Goal: Contribute content: Add original content to the website for others to see

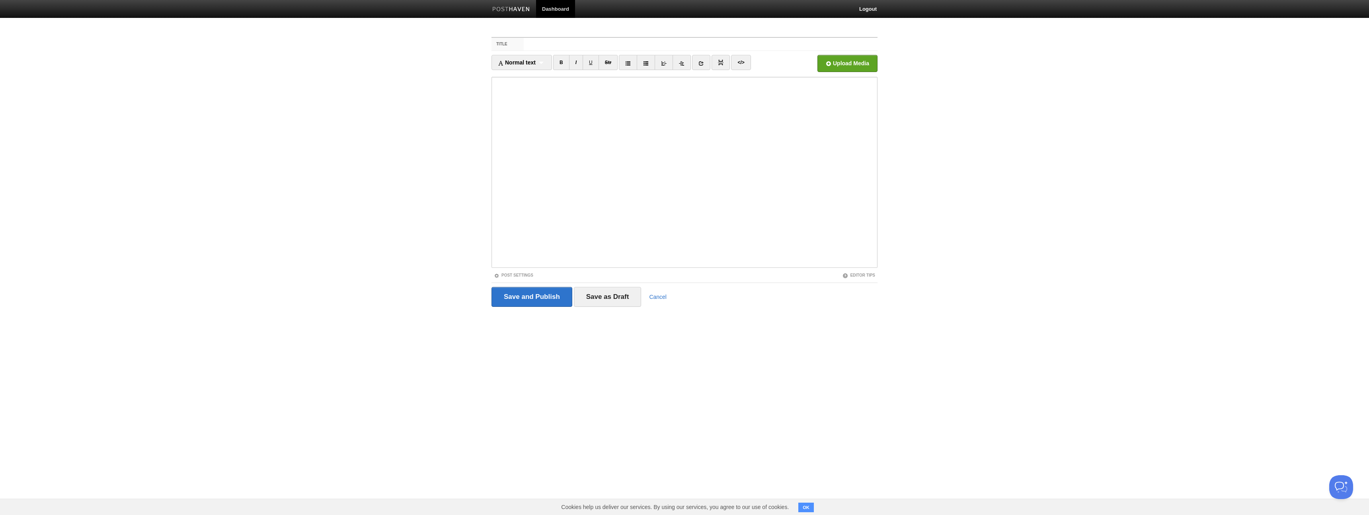
click at [362, 209] on body "Dashboard Logout Your Sites Pattern Recognition Create a new site Edit your use…" at bounding box center [684, 168] width 1369 height 337
click at [559, 9] on link "Dashboard" at bounding box center [555, 9] width 39 height 18
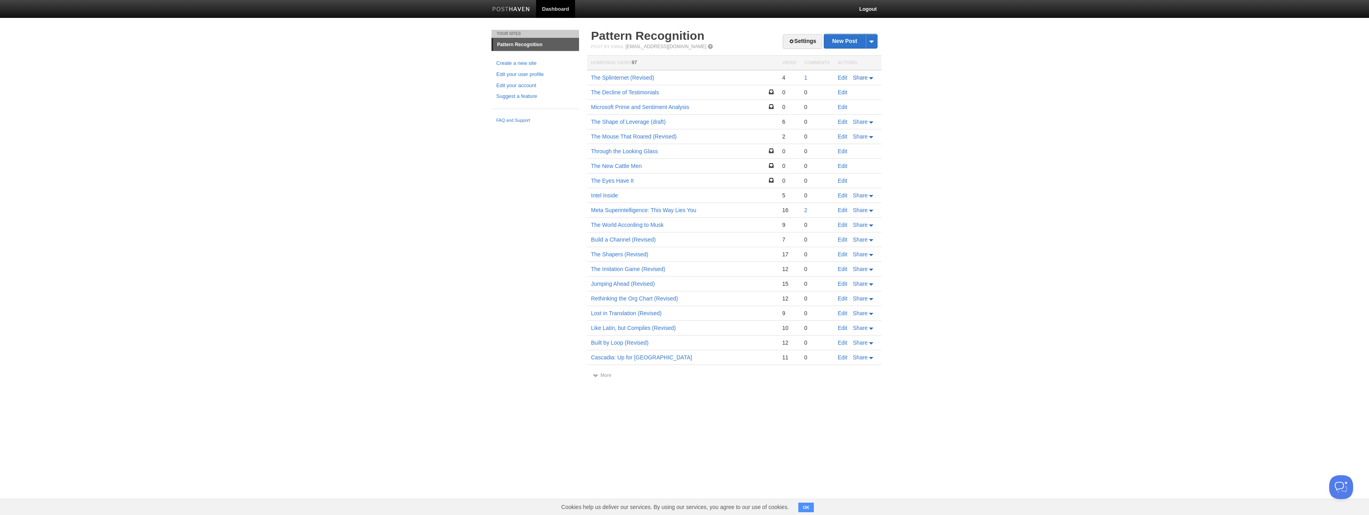
click at [872, 78] on icon at bounding box center [871, 78] width 4 height 2
click at [905, 98] on body "Dashboard Logout Your Sites Pattern Recognition Create a new site Edit your use…" at bounding box center [684, 197] width 1369 height 394
click at [845, 43] on link "New Post" at bounding box center [850, 41] width 53 height 14
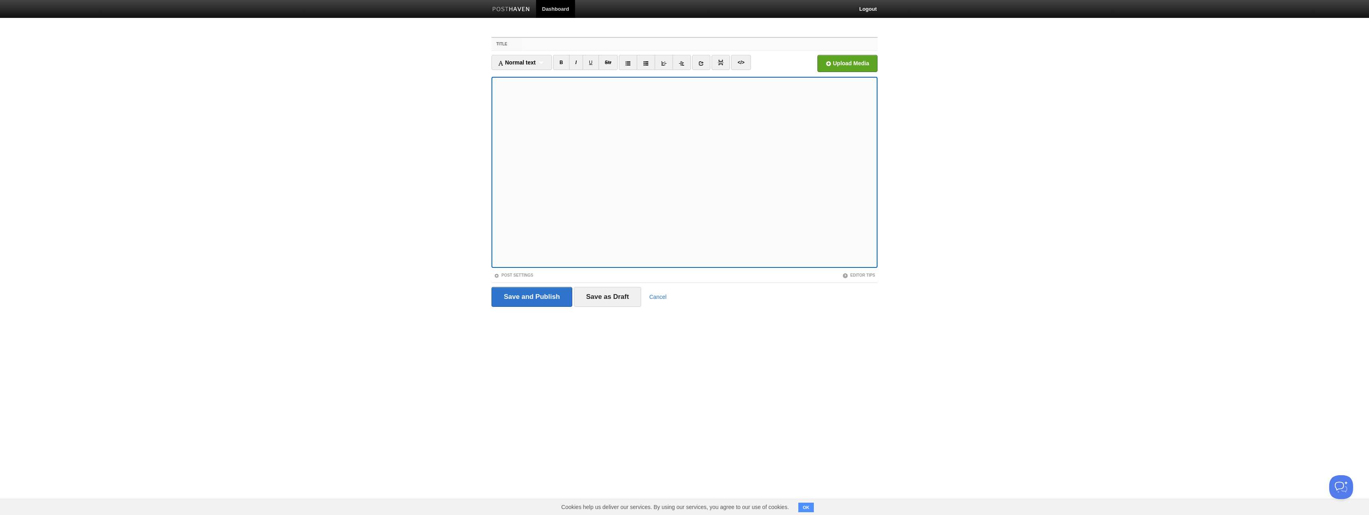
click at [567, 44] on input "Title" at bounding box center [701, 44] width 354 height 13
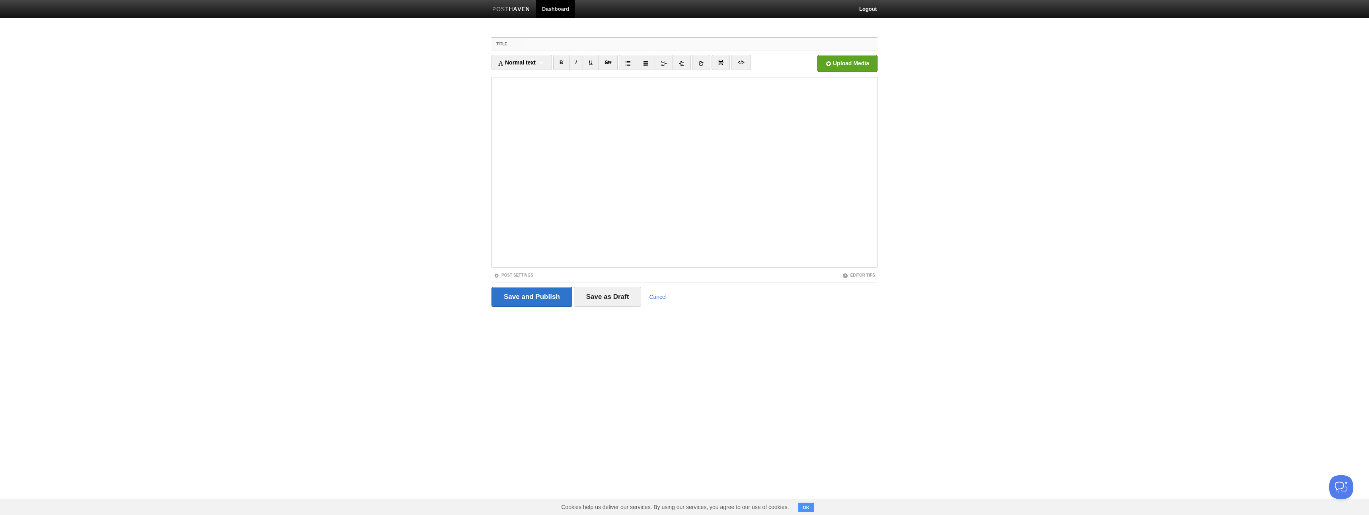
paste input "AI Models tracker"
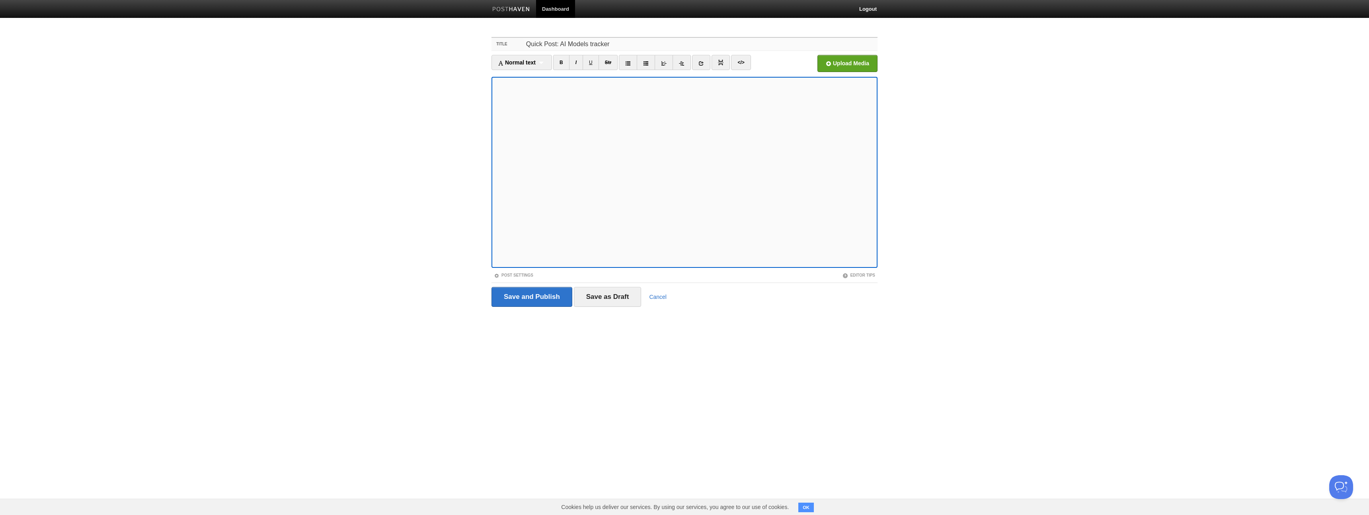
click at [590, 47] on input "Quick Post: AI Models tracker" at bounding box center [701, 44] width 354 height 13
click at [530, 46] on input "Quick Post: AI Models Tracker" at bounding box center [701, 44] width 354 height 13
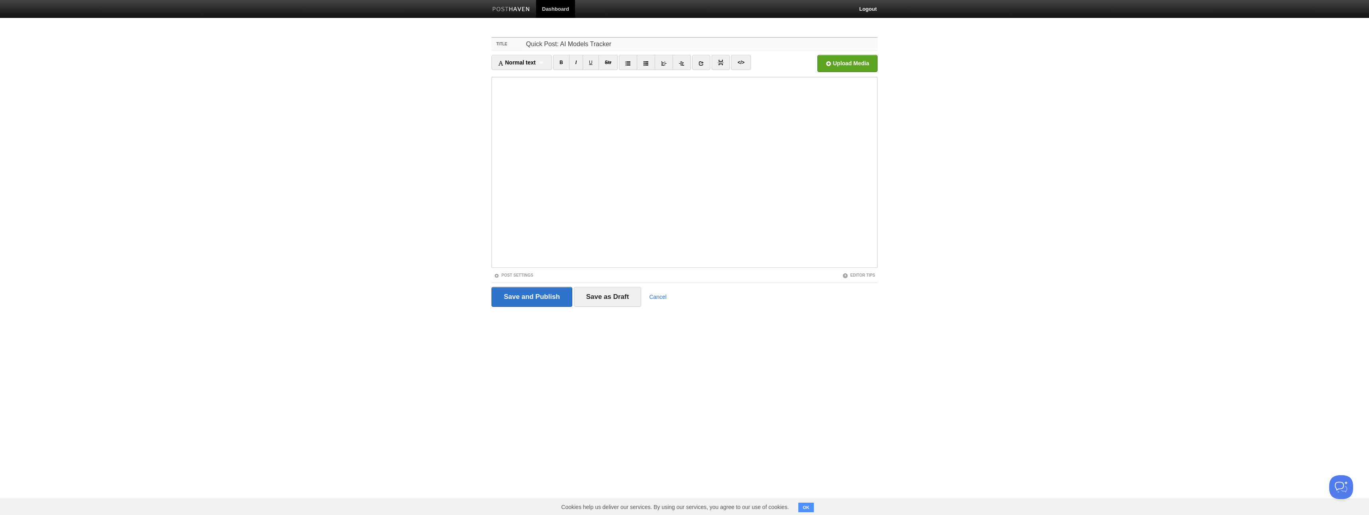
click at [530, 45] on input "Quick Post: AI Models Tracker" at bounding box center [701, 44] width 354 height 13
type input "Lightning Post ⚡️ AI Language Models Update"
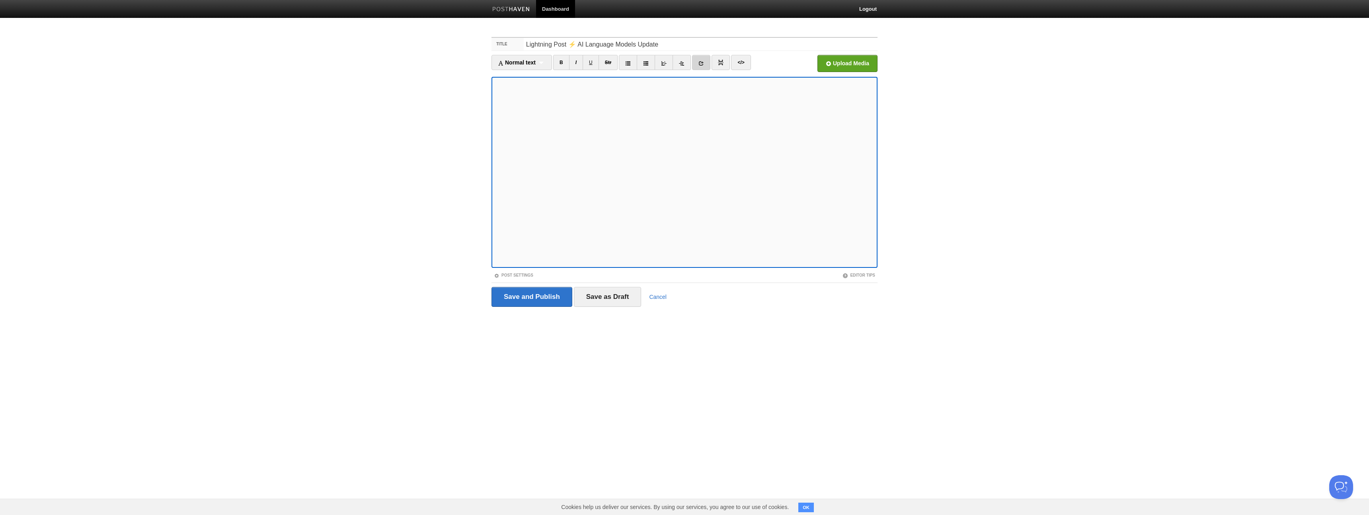
click at [704, 65] on icon at bounding box center [701, 63] width 6 height 6
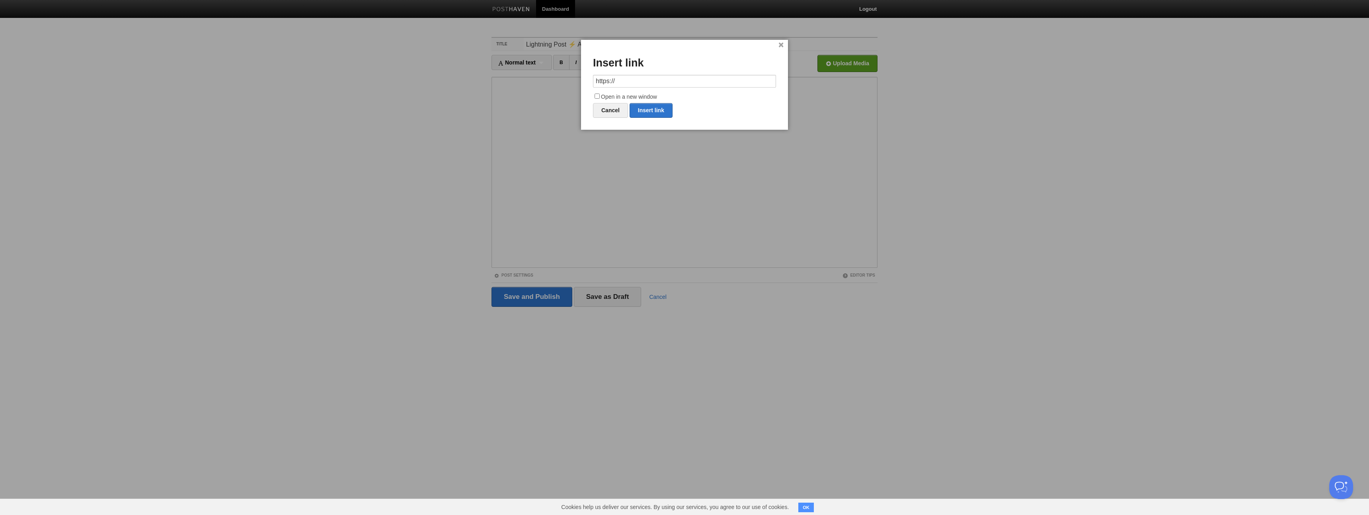
click at [669, 82] on input "https://" at bounding box center [684, 81] width 183 height 13
type input "https://docs.anthropic.com/en/docs/build-with-claude/context-windows"
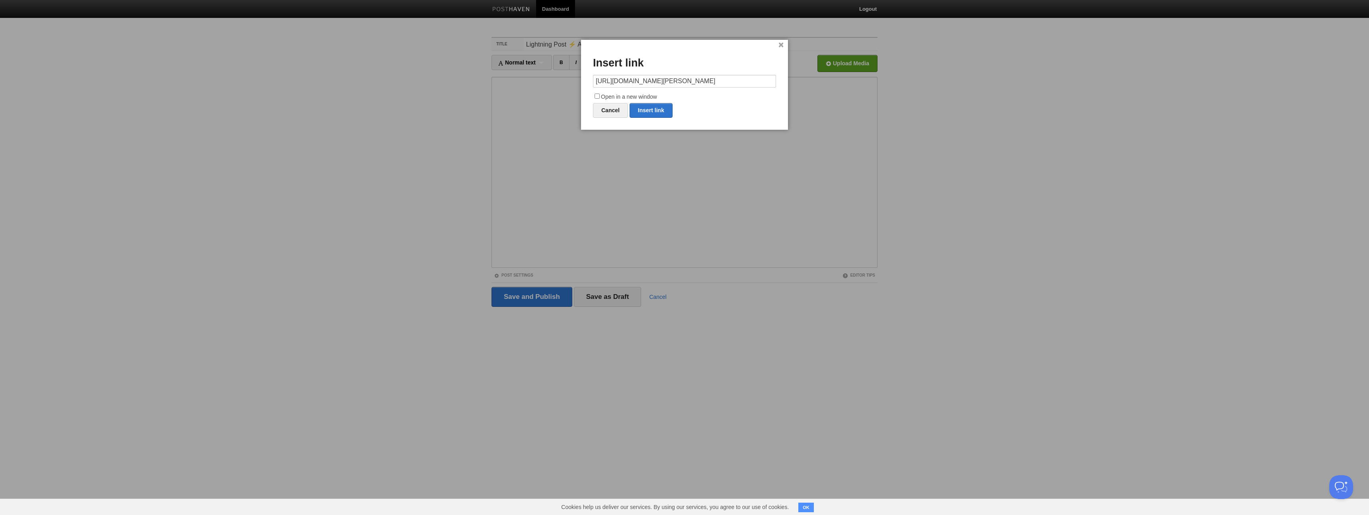
click at [598, 96] on input "Open in a new window" at bounding box center [597, 96] width 5 height 5
checkbox input "true"
click at [647, 109] on link "Insert link" at bounding box center [651, 110] width 43 height 15
type input "https://"
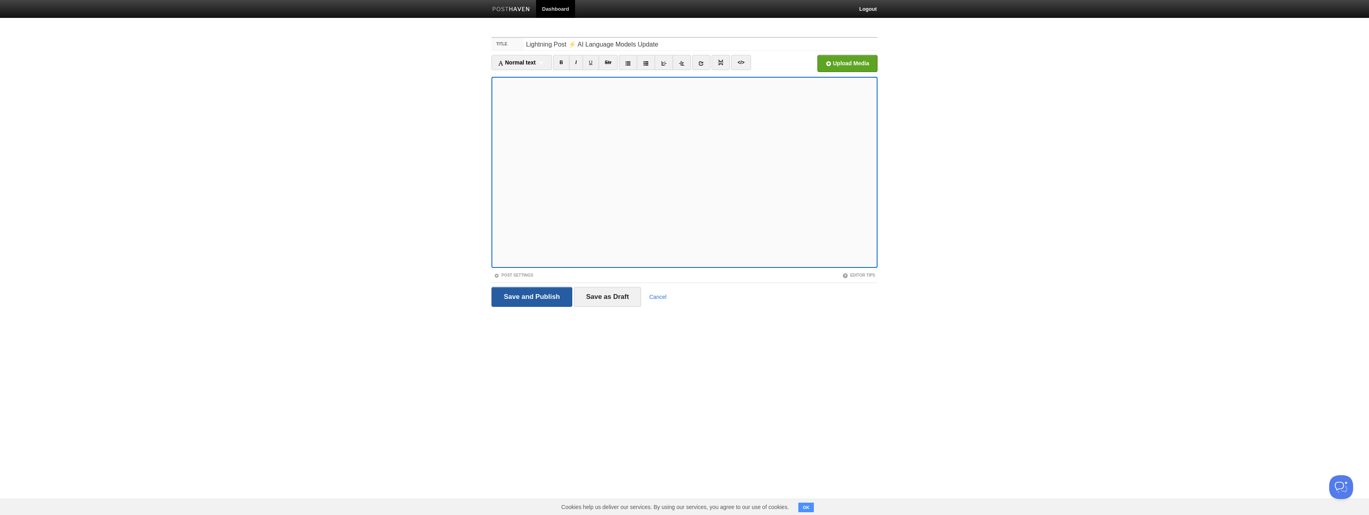
click at [531, 298] on input "Save and Publish" at bounding box center [531, 297] width 81 height 20
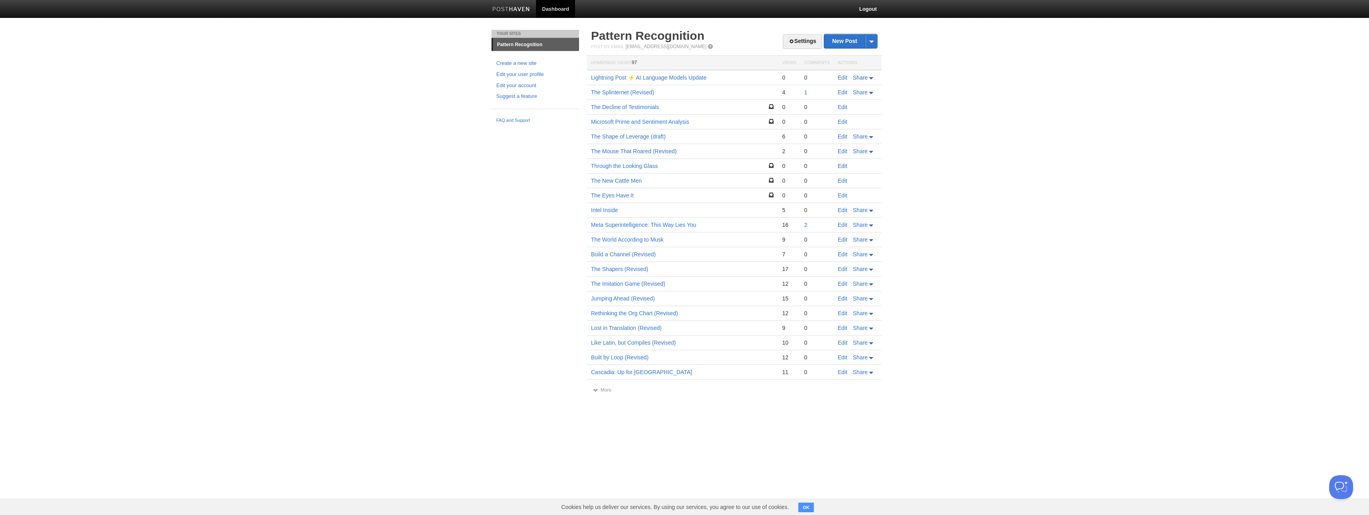
click at [872, 78] on icon at bounding box center [871, 78] width 4 height 2
click at [850, 125] on span "LinkedIn" at bounding box center [845, 125] width 23 height 6
click at [490, 133] on div "Your Sites Pattern Recognition Create a new site Edit your user profile Edit yo…" at bounding box center [684, 219] width 398 height 379
click at [654, 78] on link "Lightning Post ⚡️ AI Language Models Update" at bounding box center [648, 77] width 115 height 6
click at [663, 78] on link "Lightning Post ⚡️ AI Language Models Update" at bounding box center [648, 77] width 115 height 6
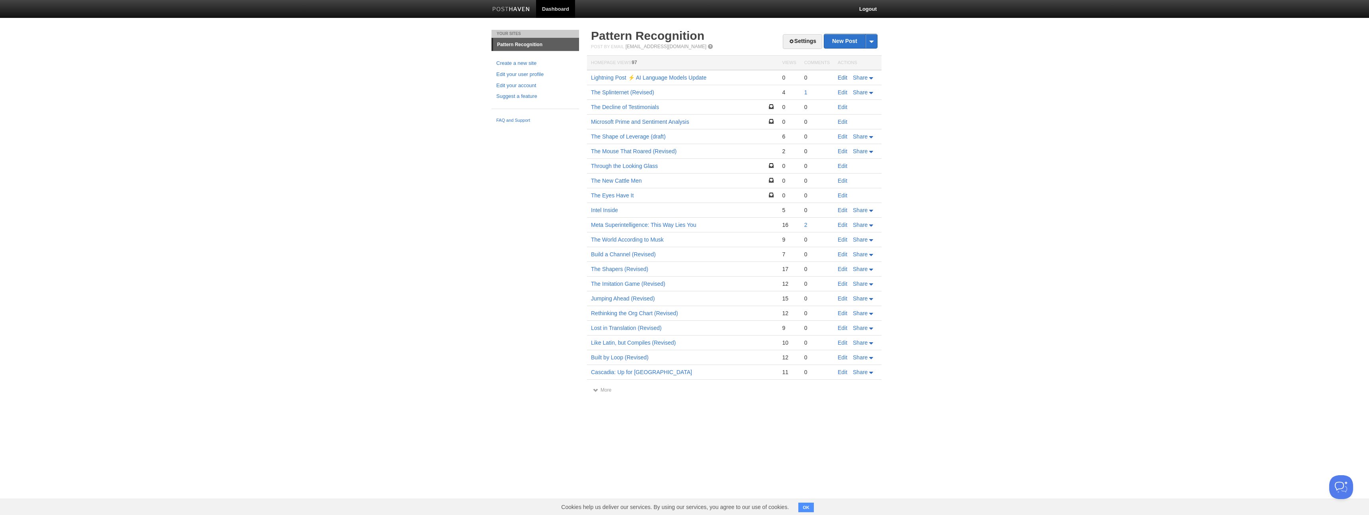
click at [844, 78] on link "Edit" at bounding box center [843, 77] width 10 height 6
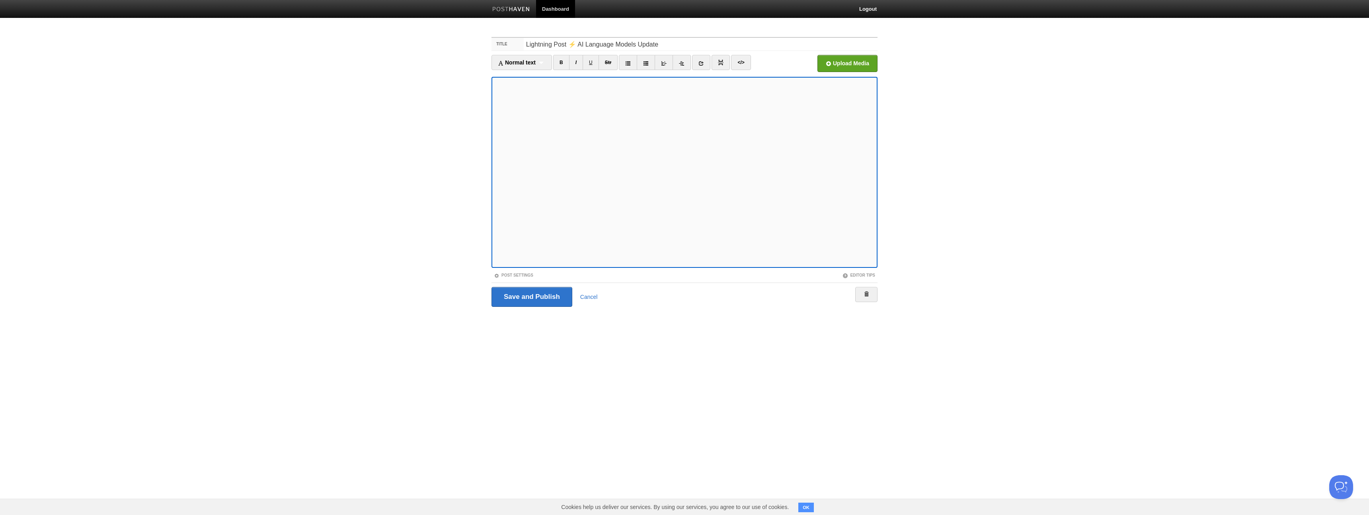
click at [1031, 111] on body "Dashboard Logout Post created × Your Sites Pattern Recognition Create a new sit…" at bounding box center [684, 168] width 1369 height 337
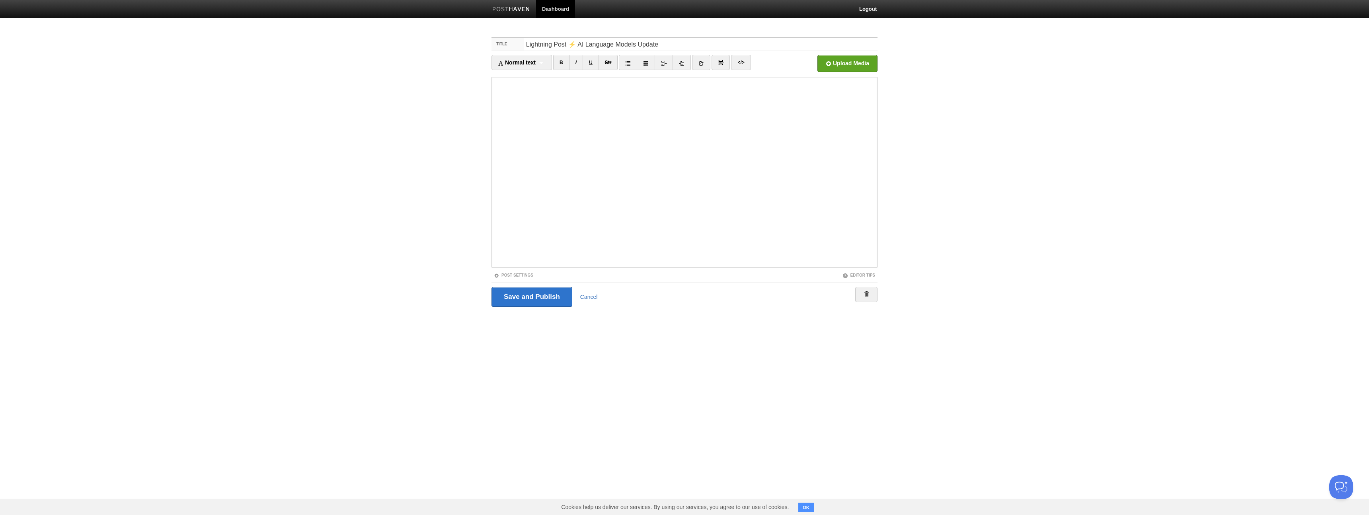
click at [592, 296] on link "Cancel" at bounding box center [589, 297] width 18 height 6
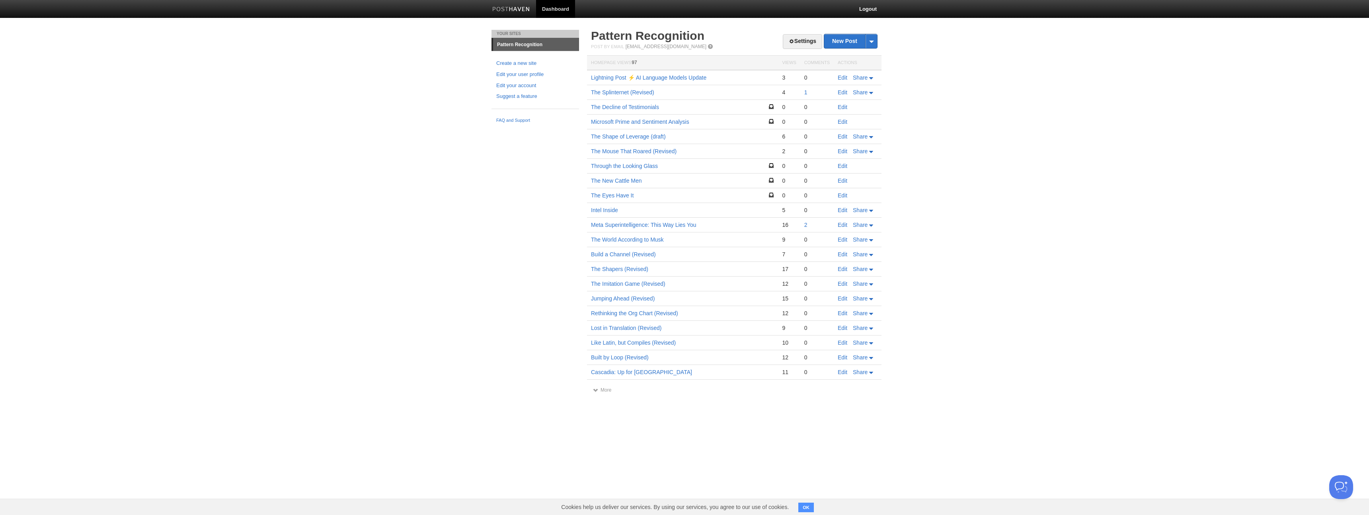
click at [473, 221] on body "Dashboard Logout Post created × Your Sites Pattern Recognition Create a new sit…" at bounding box center [684, 204] width 1369 height 409
